Goal: Task Accomplishment & Management: Manage account settings

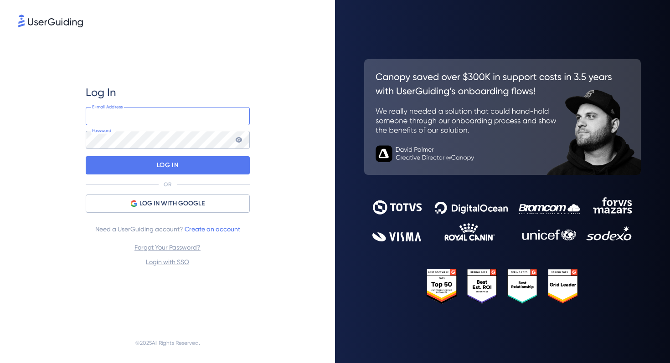
click at [141, 113] on input "email" at bounding box center [168, 116] width 164 height 18
type input "[EMAIL_ADDRESS][DOMAIN_NAME]"
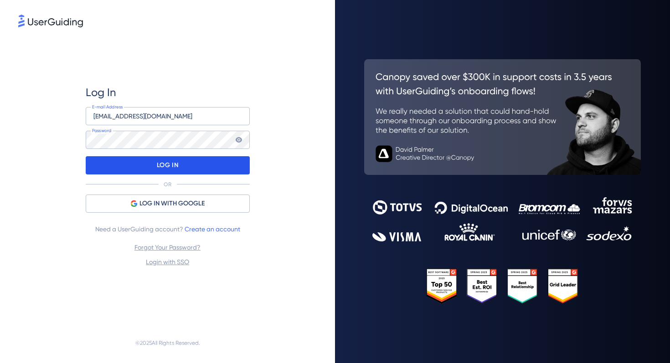
click at [174, 169] on p "LOG IN" at bounding box center [167, 165] width 21 height 15
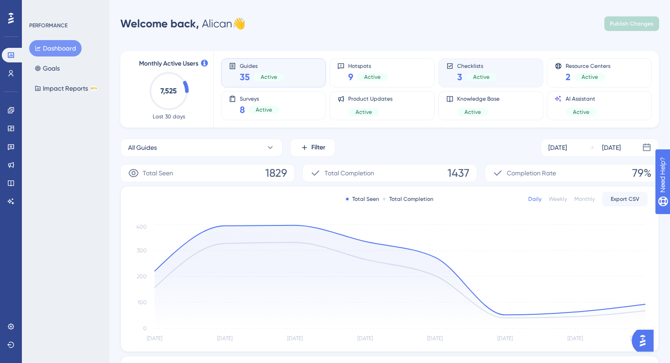
click at [479, 74] on span "Active" at bounding box center [481, 76] width 16 height 7
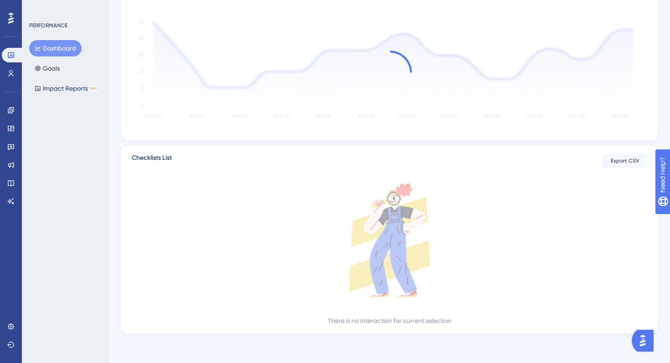
scroll to position [167, 0]
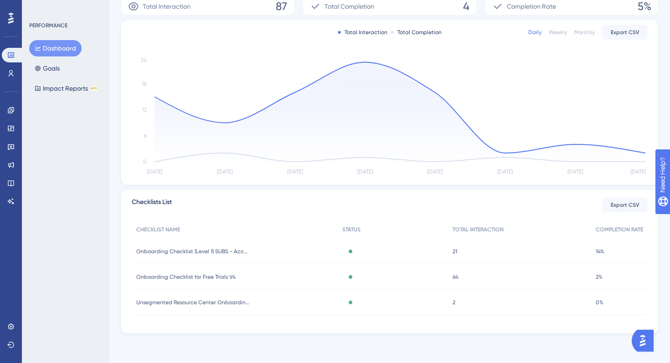
click at [45, 45] on button "Dashboard" at bounding box center [55, 48] width 52 height 16
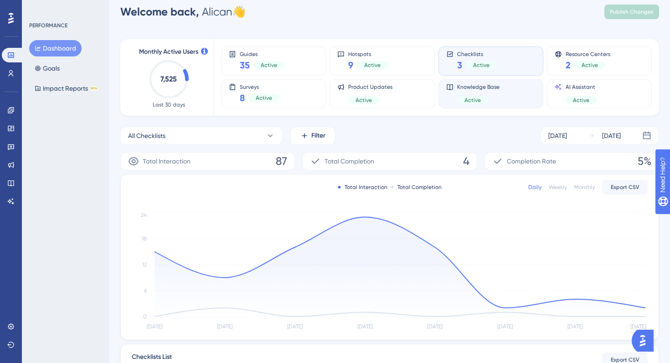
scroll to position [3, 0]
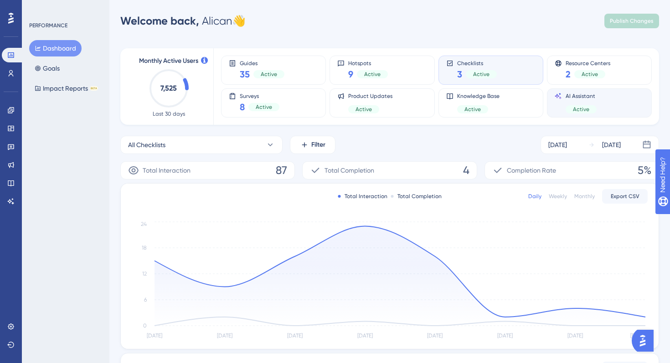
click at [573, 90] on div "AI Assistant Active" at bounding box center [599, 102] width 105 height 29
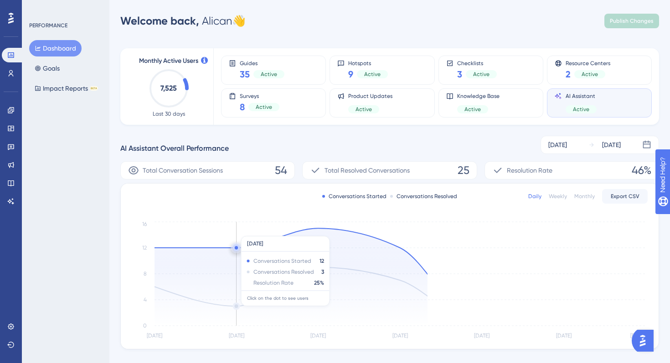
scroll to position [18, 0]
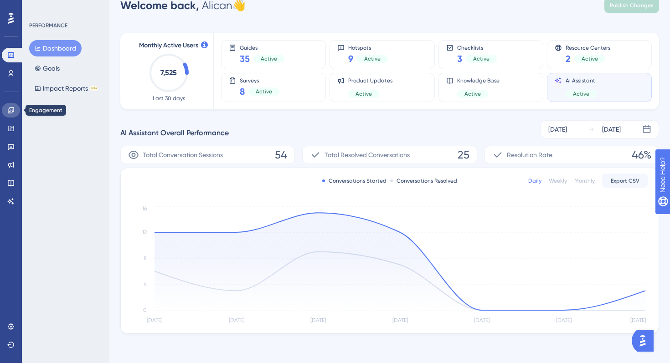
click at [11, 114] on link at bounding box center [11, 110] width 18 height 15
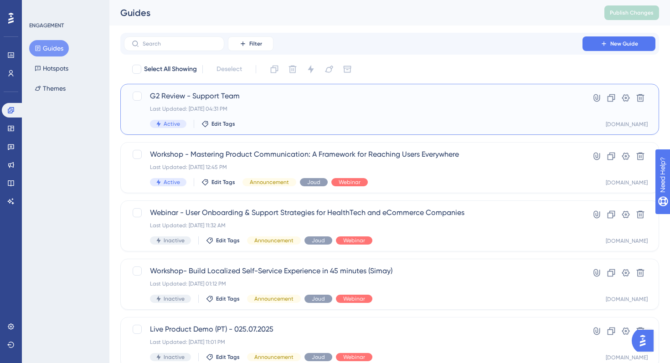
click at [286, 107] on div "Last Updated: [DATE] 04:31 PM" at bounding box center [353, 108] width 406 height 7
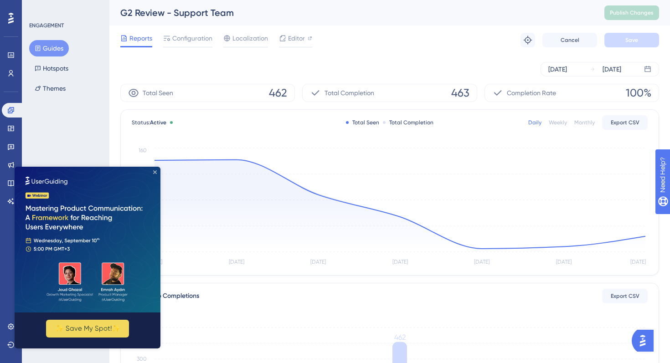
click at [155, 172] on icon "Close Preview" at bounding box center [155, 172] width 4 height 4
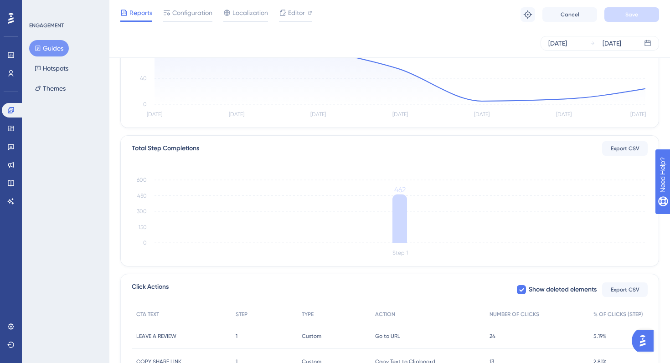
scroll to position [214, 0]
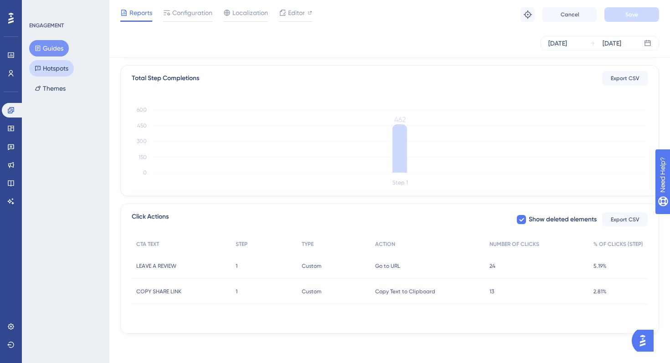
click at [49, 73] on button "Hotspots" at bounding box center [51, 68] width 45 height 16
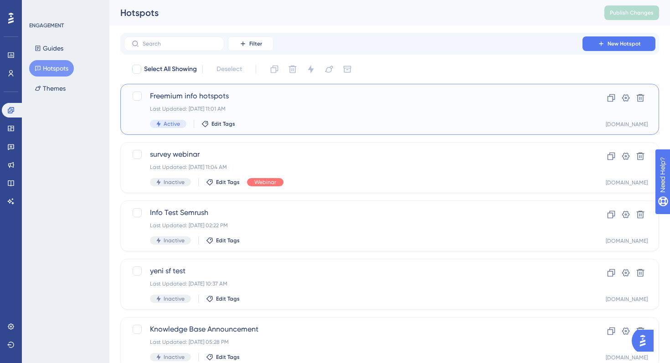
click at [291, 106] on div "Last Updated: [DATE] 11:01 AM" at bounding box center [353, 108] width 406 height 7
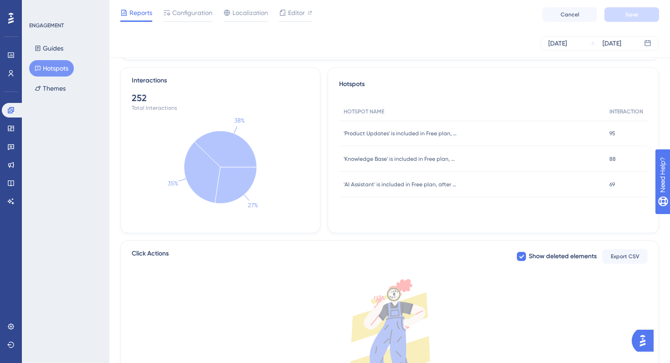
scroll to position [181, 0]
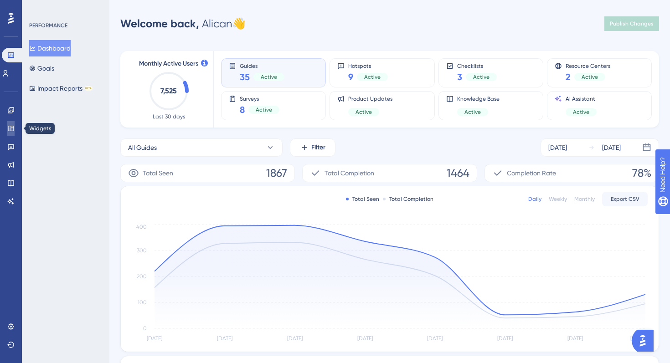
click at [10, 133] on link at bounding box center [10, 128] width 7 height 15
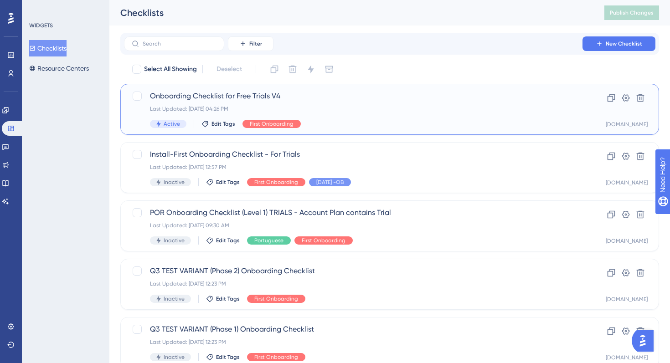
click at [270, 100] on span "Onboarding Checklist for Free Trials V4" at bounding box center [353, 96] width 406 height 11
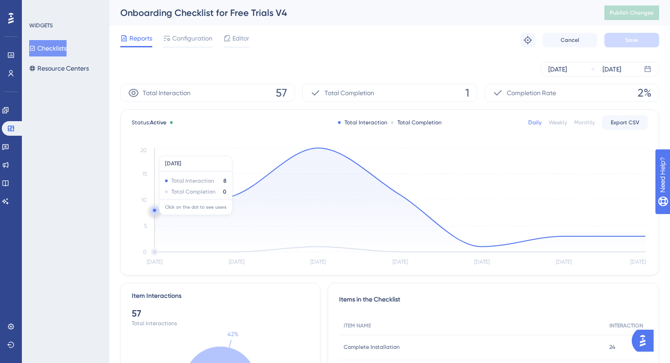
scroll to position [111, 0]
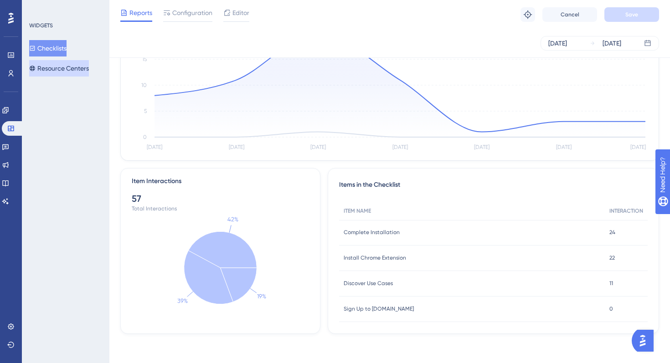
click at [71, 61] on button "Resource Centers" at bounding box center [59, 68] width 60 height 16
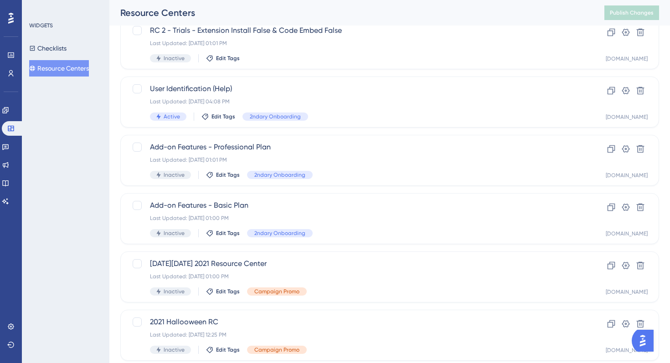
scroll to position [301, 0]
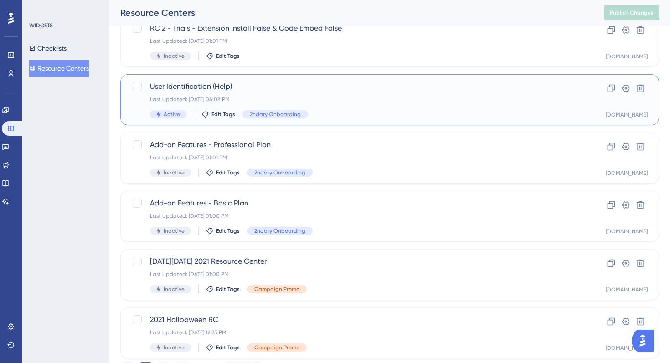
click at [376, 96] on div "Last Updated: Jul 30 2025, 04:08 PM" at bounding box center [353, 99] width 406 height 7
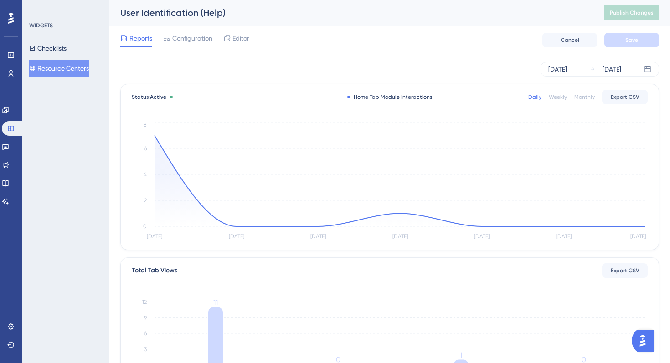
click at [82, 72] on button "Resource Centers" at bounding box center [59, 68] width 60 height 16
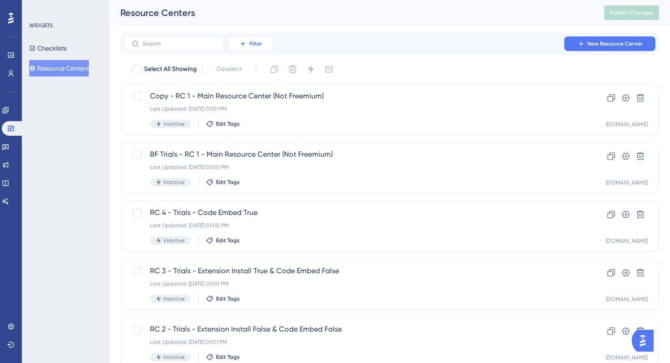
click at [251, 44] on span "Filter" at bounding box center [255, 43] width 13 height 7
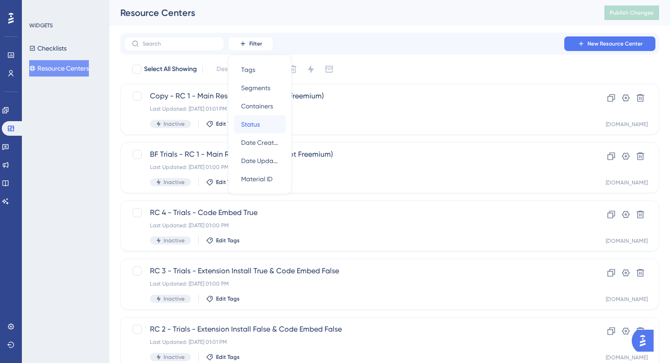
click at [256, 119] on span "Status" at bounding box center [250, 124] width 19 height 11
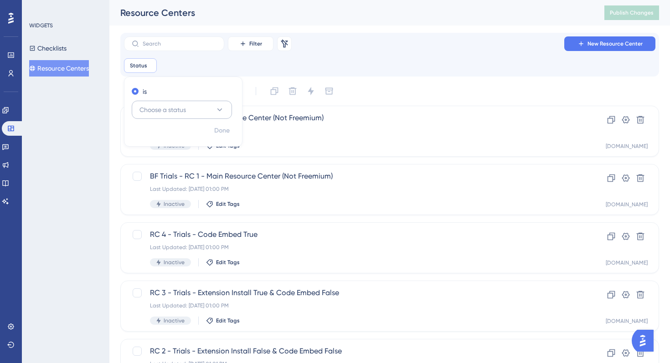
click at [176, 101] on button "Choose a status" at bounding box center [182, 110] width 100 height 18
click at [166, 134] on div "Active Active" at bounding box center [182, 137] width 74 height 18
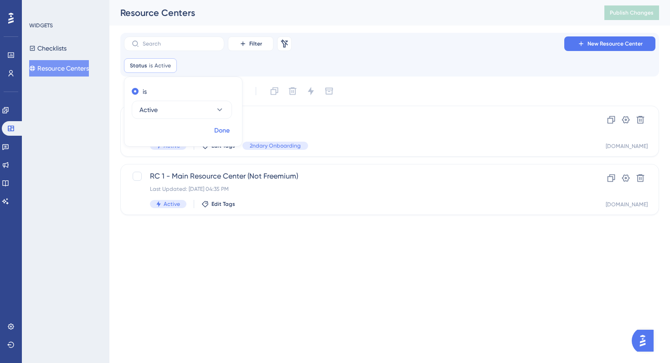
click at [219, 130] on span "Done" at bounding box center [221, 130] width 15 height 11
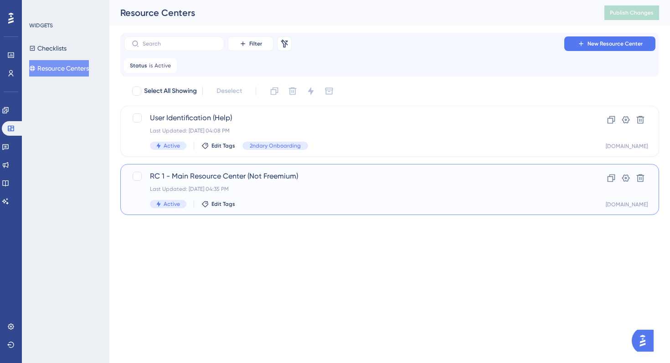
click at [308, 190] on div "Last Updated: Sep 02 2025, 04:35 PM" at bounding box center [353, 188] width 406 height 7
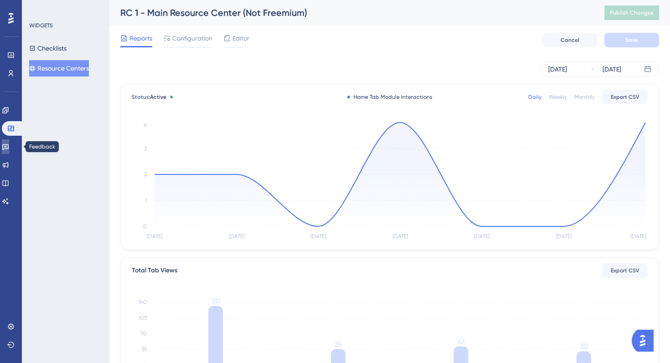
click at [9, 143] on icon at bounding box center [5, 146] width 7 height 7
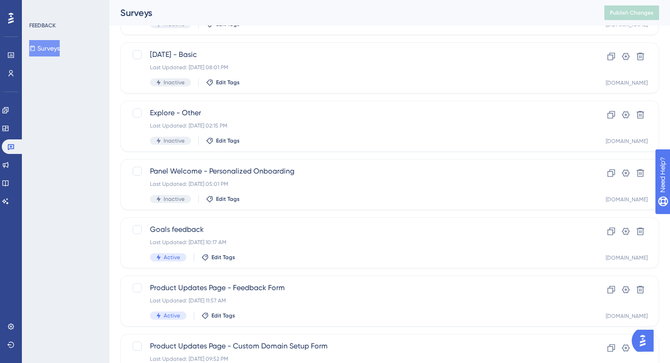
scroll to position [344, 0]
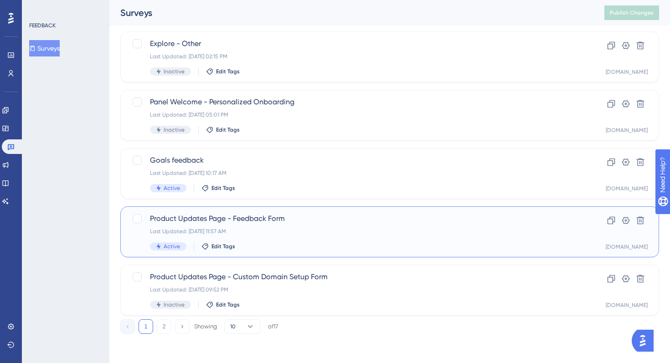
click at [285, 223] on span "Product Updates Page - Feedback Form" at bounding box center [353, 218] width 406 height 11
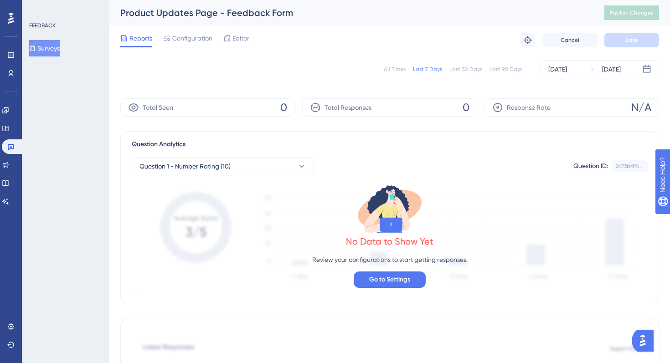
click at [46, 45] on button "Surveys" at bounding box center [44, 48] width 31 height 16
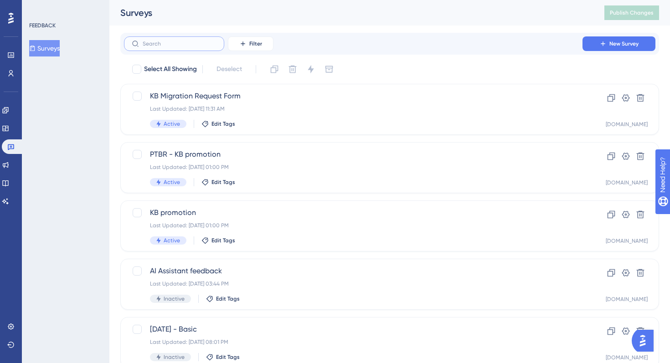
click at [181, 41] on input "text" at bounding box center [180, 44] width 74 height 6
click at [263, 38] on button "Filter" at bounding box center [251, 43] width 46 height 15
click at [254, 119] on span "Status" at bounding box center [250, 124] width 19 height 11
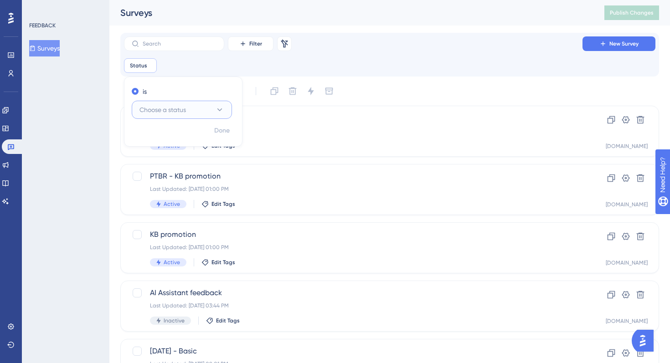
drag, startPoint x: 214, startPoint y: 111, endPoint x: 214, endPoint y: 117, distance: 5.9
click at [214, 111] on button "Choose a status" at bounding box center [182, 110] width 100 height 18
click at [199, 139] on div "Active Active" at bounding box center [182, 137] width 74 height 18
click at [220, 131] on span "Done" at bounding box center [221, 130] width 15 height 11
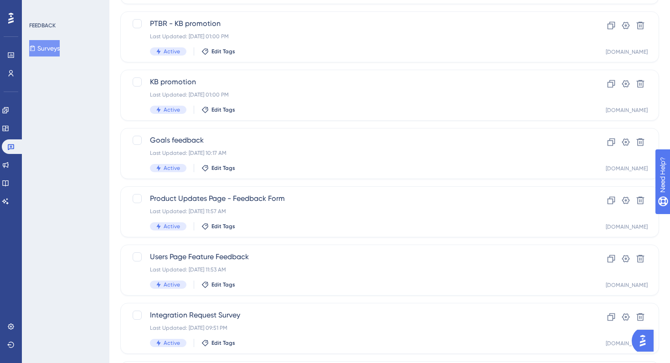
scroll to position [231, 0]
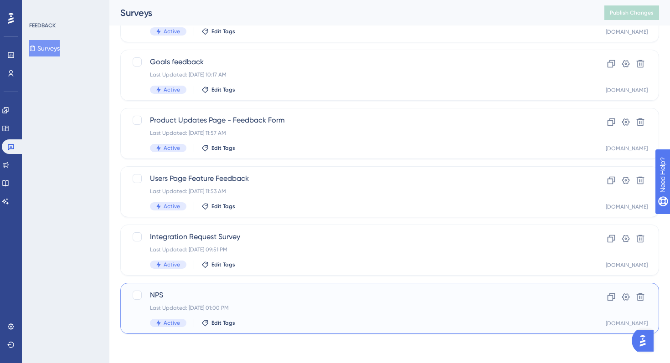
click at [299, 309] on div "Last Updated: Jul 22 2025, 01:00 PM" at bounding box center [353, 307] width 406 height 7
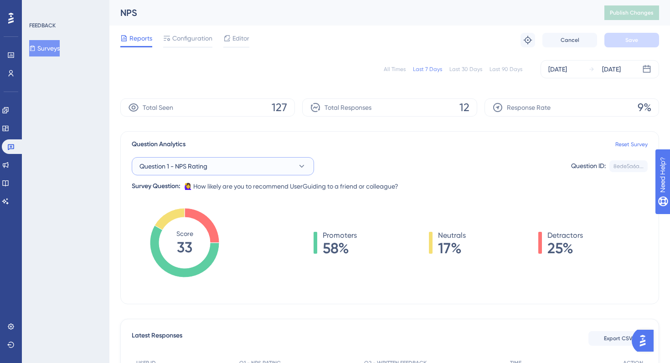
click at [180, 169] on span "Question 1 - NPS Rating" at bounding box center [173, 166] width 68 height 11
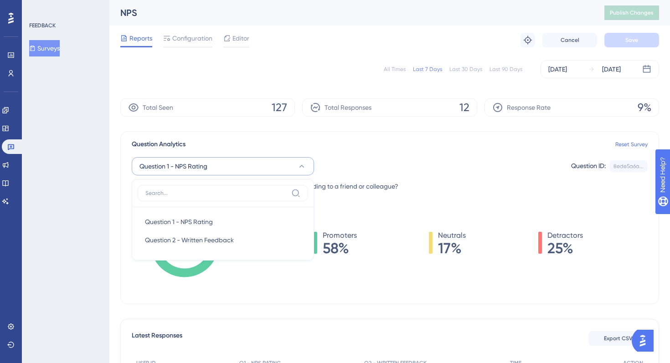
click at [180, 169] on span "Question 1 - NPS Rating" at bounding box center [173, 166] width 68 height 11
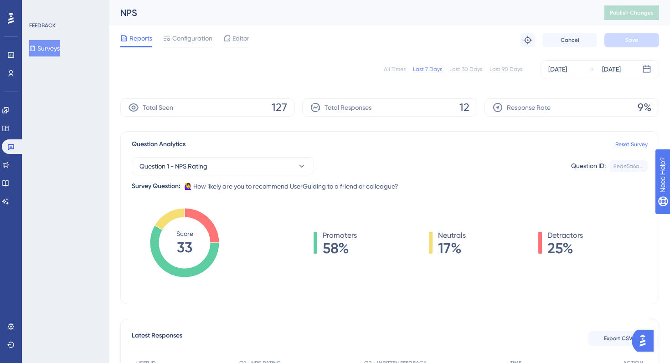
click at [60, 49] on button "Surveys" at bounding box center [44, 48] width 31 height 16
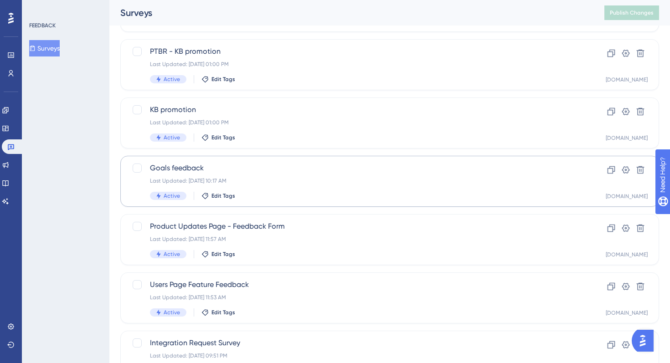
scroll to position [117, 0]
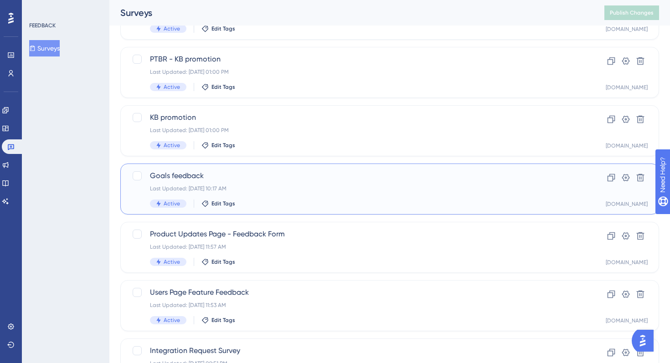
click at [317, 176] on span "Goals feedback" at bounding box center [353, 175] width 406 height 11
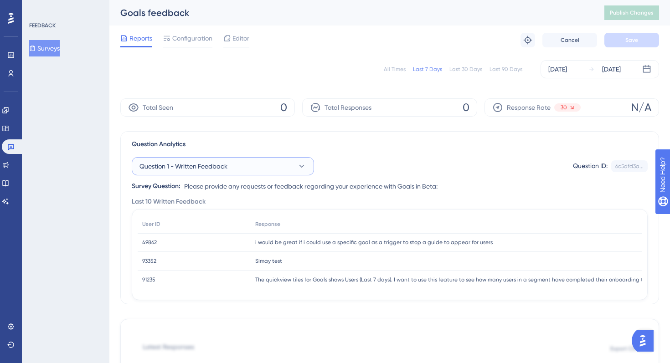
click at [302, 168] on icon at bounding box center [301, 166] width 9 height 9
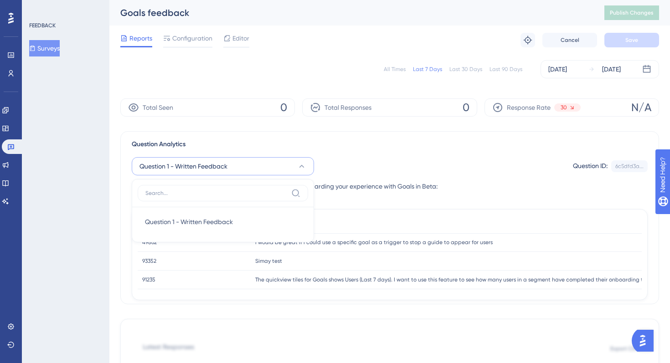
click at [302, 168] on icon at bounding box center [301, 166] width 9 height 9
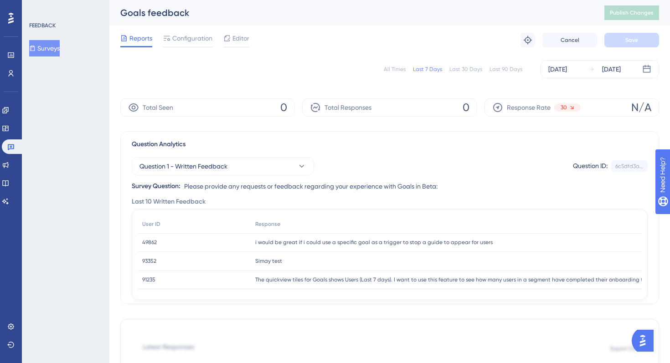
click at [57, 44] on button "Surveys" at bounding box center [44, 48] width 31 height 16
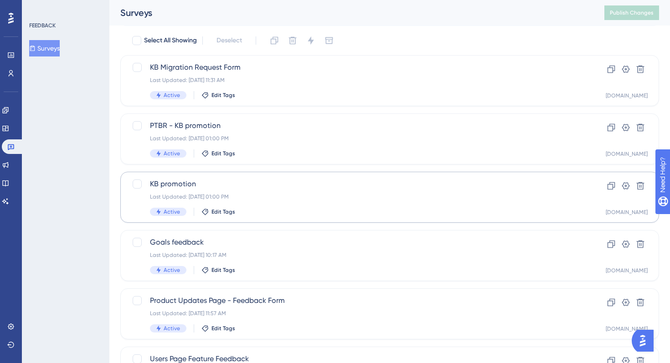
scroll to position [50, 0]
click at [315, 203] on div "KB promotion Last Updated: Jul 22 2025, 01:00 PM Active Edit Tags" at bounding box center [353, 197] width 406 height 37
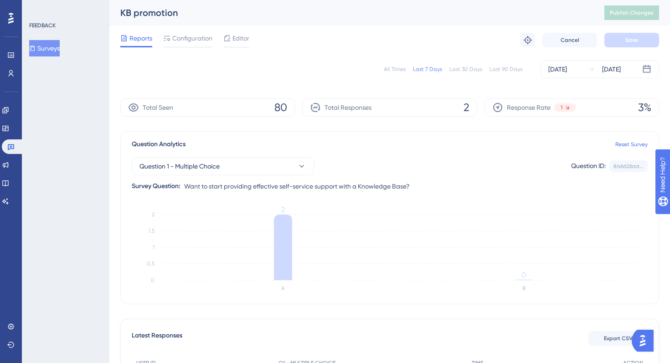
click at [473, 66] on div "Last 90 Days" at bounding box center [505, 69] width 33 height 7
click at [433, 66] on div "Last 7 Days" at bounding box center [427, 69] width 29 height 7
click at [52, 51] on button "Surveys" at bounding box center [44, 48] width 31 height 16
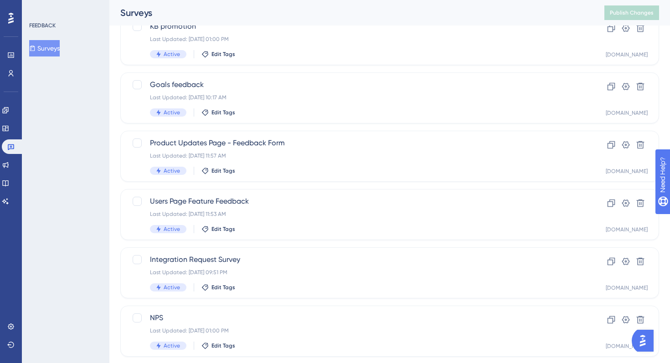
scroll to position [231, 0]
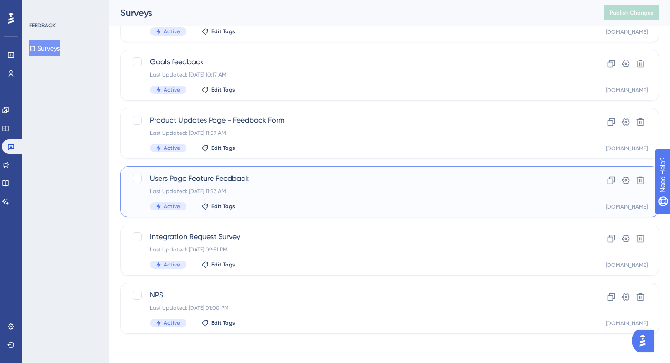
click at [342, 198] on div "Users Page Feature Feedback Last Updated: Apr 30 2025, 11:53 AM Active Edit Tags" at bounding box center [353, 191] width 406 height 37
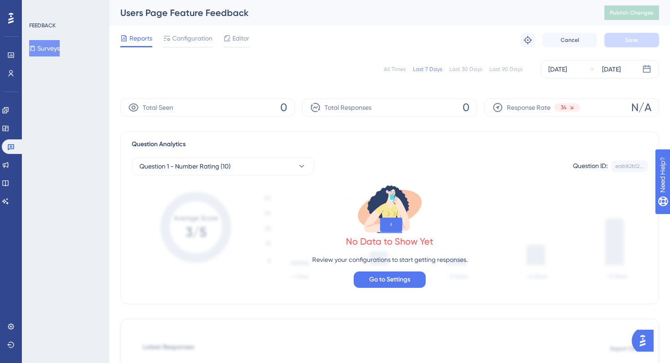
click at [59, 44] on button "Surveys" at bounding box center [44, 48] width 31 height 16
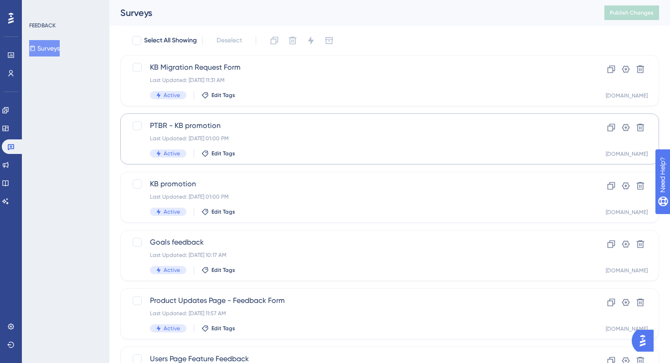
scroll to position [51, 0]
click at [327, 149] on div "Active Edit Tags" at bounding box center [353, 153] width 406 height 8
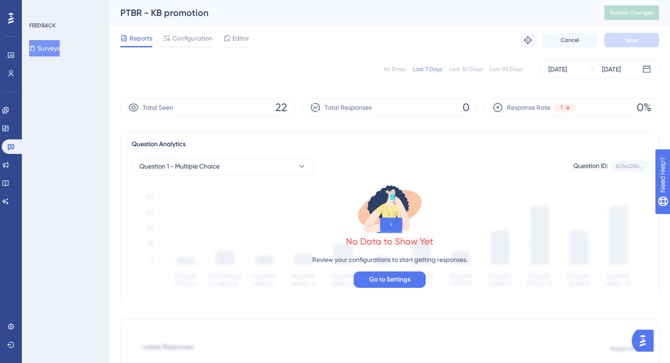
click at [139, 39] on span "Reports" at bounding box center [140, 38] width 23 height 11
click at [60, 45] on button "Surveys" at bounding box center [44, 48] width 31 height 16
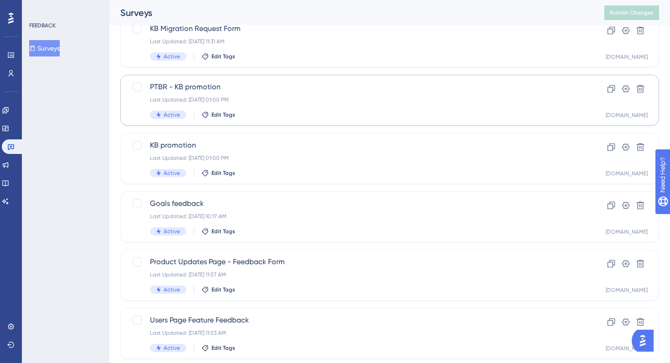
scroll to position [98, 0]
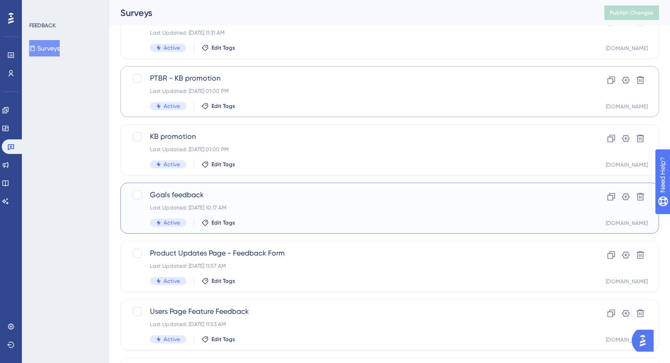
click at [370, 211] on div "Last Updated: May 21 2024, 10:17 AM" at bounding box center [353, 207] width 406 height 7
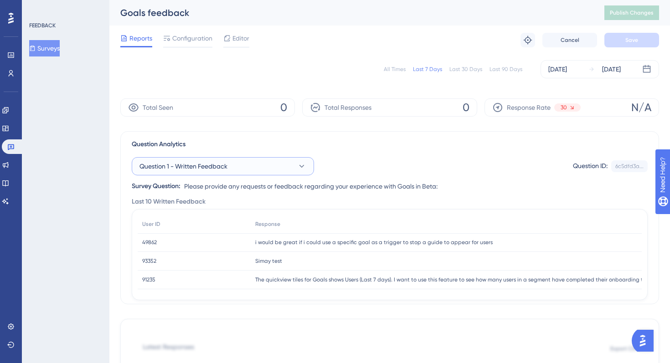
click at [283, 165] on button "Question 1 - Written Feedback" at bounding box center [223, 166] width 182 height 18
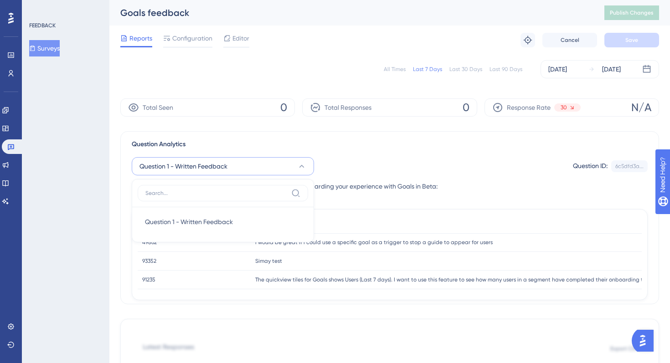
click at [283, 165] on button "Question 1 - Written Feedback" at bounding box center [223, 166] width 182 height 18
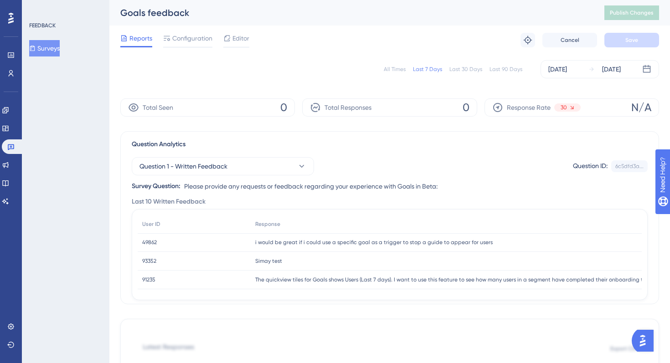
click at [52, 52] on button "Surveys" at bounding box center [44, 48] width 31 height 16
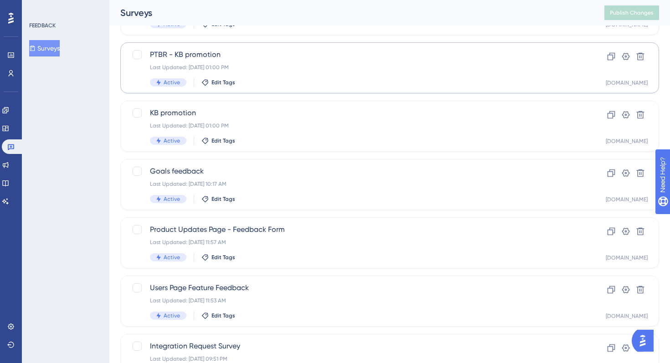
scroll to position [169, 0]
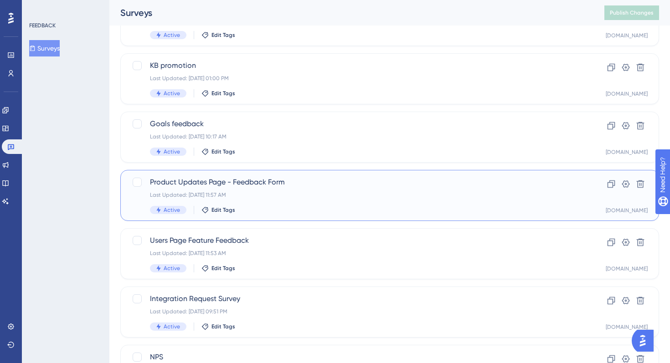
click at [316, 186] on span "Product Updates Page - Feedback Form" at bounding box center [353, 182] width 406 height 11
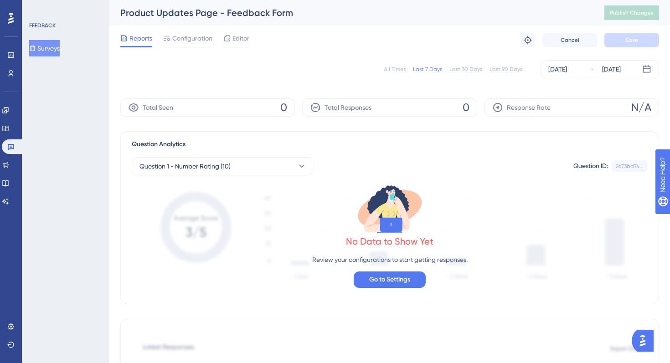
click at [55, 51] on button "Surveys" at bounding box center [44, 48] width 31 height 16
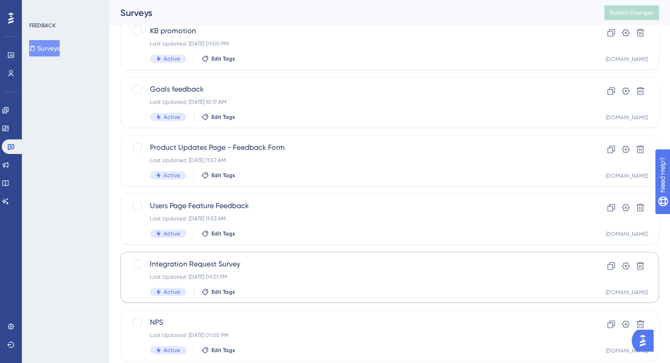
scroll to position [231, 0]
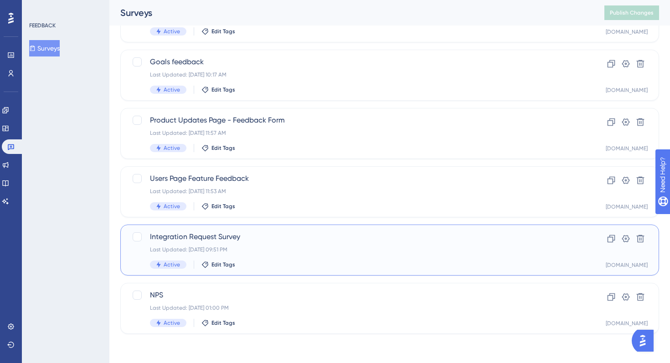
click at [304, 257] on div "Integration Request Survey Last Updated: Oct 09 2024, 09:51 PM Active Edit Tags" at bounding box center [353, 249] width 406 height 37
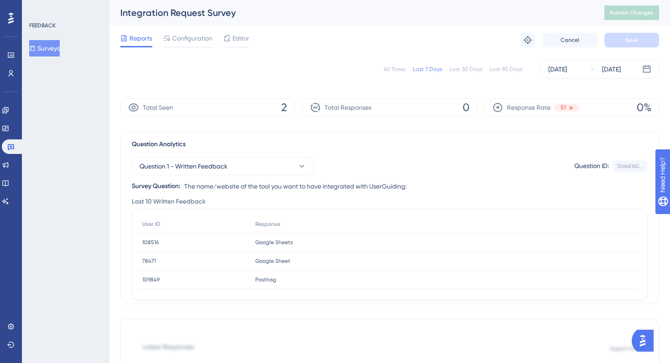
click at [59, 44] on button "Surveys" at bounding box center [44, 48] width 31 height 16
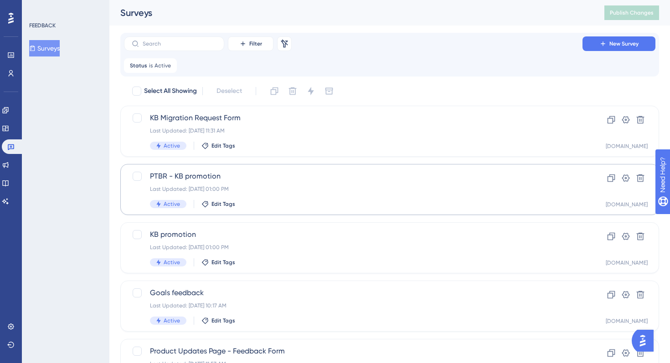
scroll to position [231, 0]
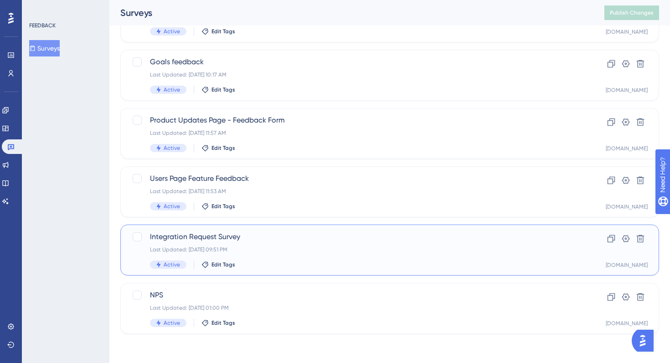
click at [339, 246] on div "Last Updated: Oct 09 2024, 09:51 PM" at bounding box center [353, 249] width 406 height 7
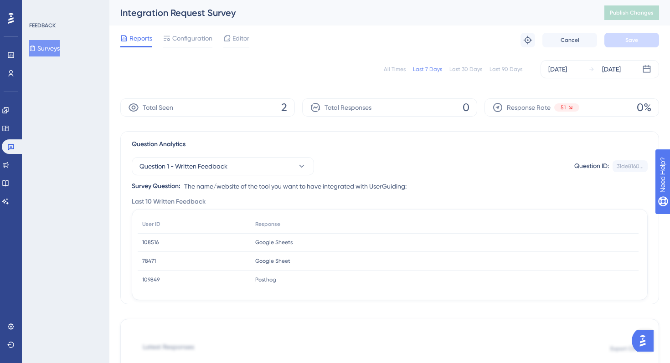
click at [52, 48] on button "Surveys" at bounding box center [44, 48] width 31 height 16
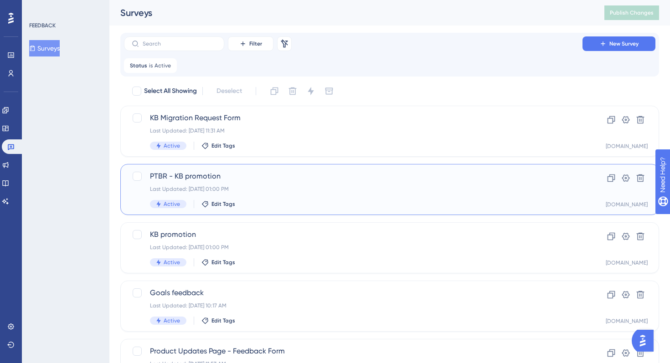
click at [293, 168] on div "PTBR - KB promotion Last Updated: Jul 22 2025, 01:00 PM Active Edit Tags Clone …" at bounding box center [389, 189] width 538 height 51
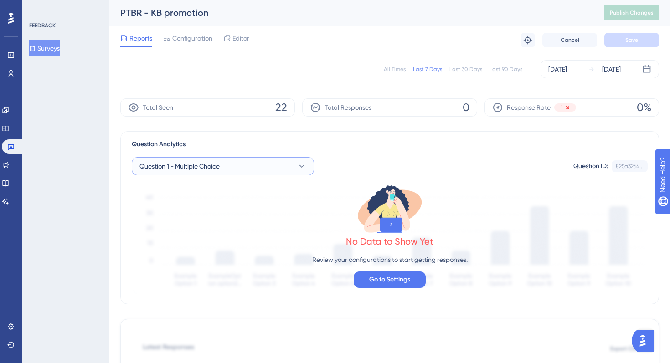
click at [256, 171] on button "Question 1 - Multiple Choice" at bounding box center [223, 166] width 182 height 18
click at [60, 52] on button "Surveys" at bounding box center [44, 48] width 31 height 16
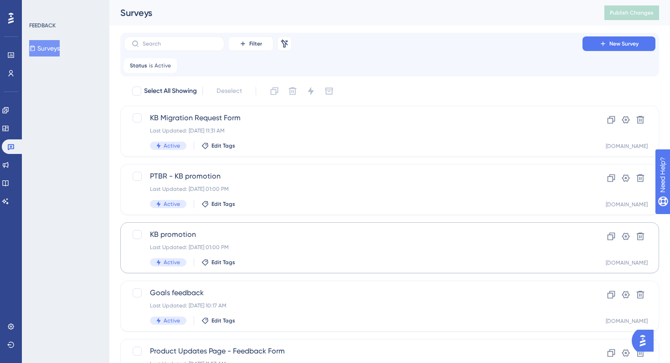
scroll to position [231, 0]
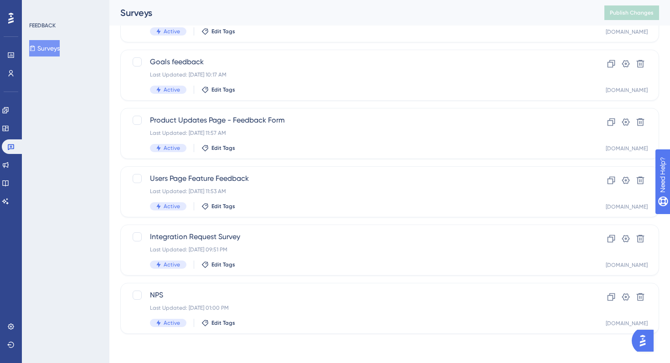
click at [21, 164] on div "Performance Users Engagement Widgets Feedback Product Updates Knowledge Base AI…" at bounding box center [11, 181] width 22 height 363
click at [9, 164] on link at bounding box center [5, 165] width 7 height 15
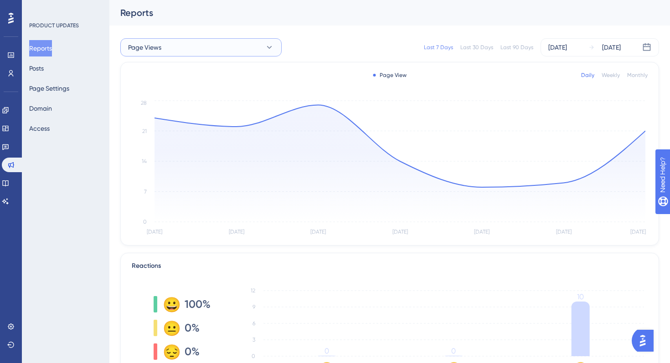
click at [255, 46] on button "Page Views" at bounding box center [200, 47] width 161 height 18
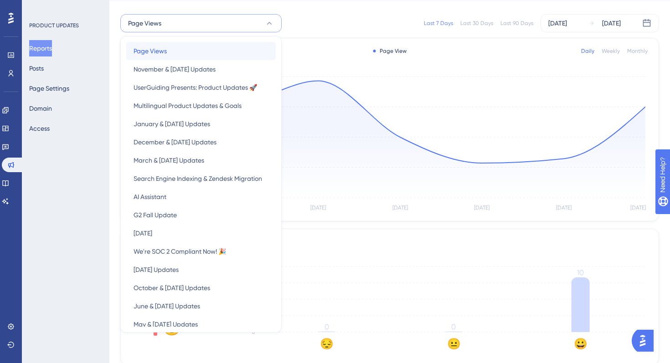
click at [218, 52] on div "Page Views Page Views" at bounding box center [200, 51] width 135 height 18
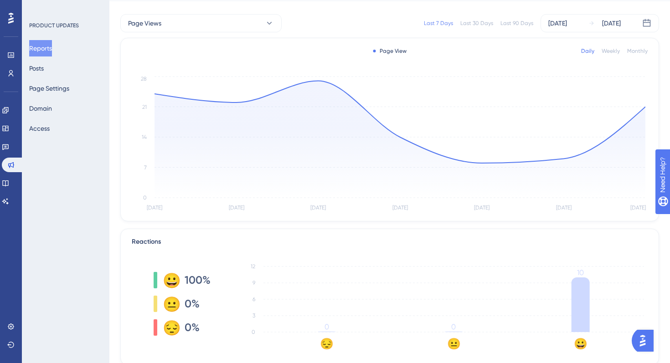
scroll to position [197, 0]
